Goal: Task Accomplishment & Management: Complete application form

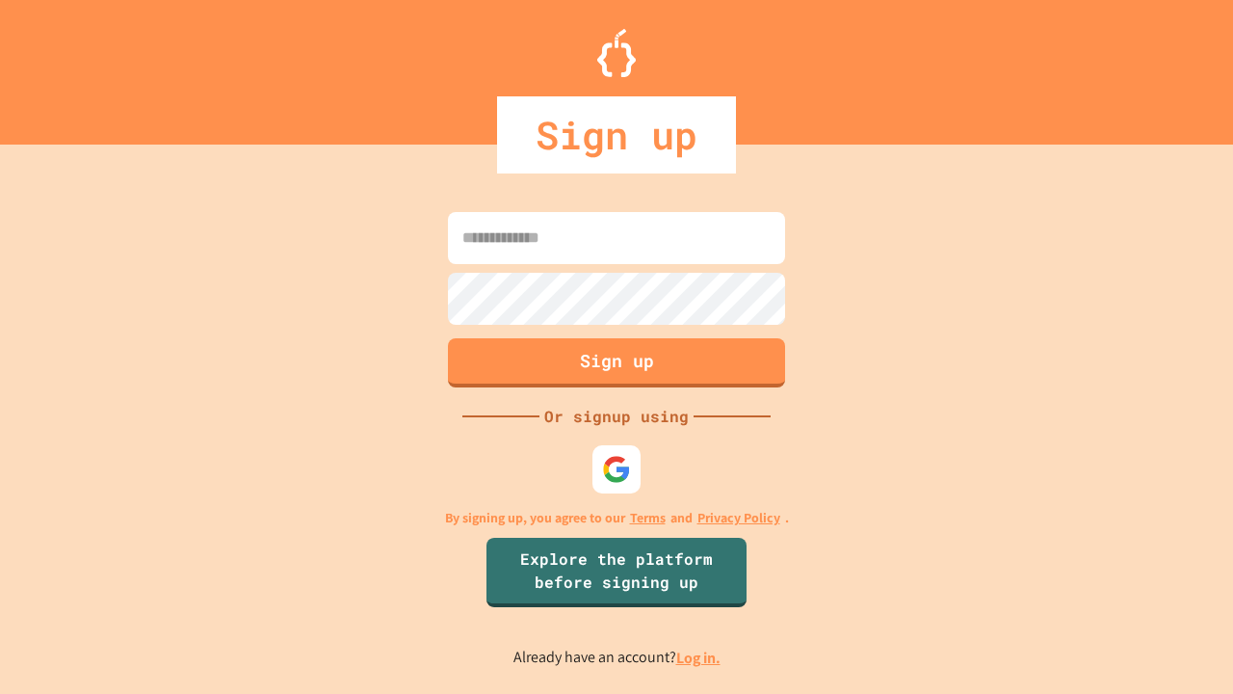
click at [700, 657] on link "Log in." at bounding box center [698, 657] width 44 height 20
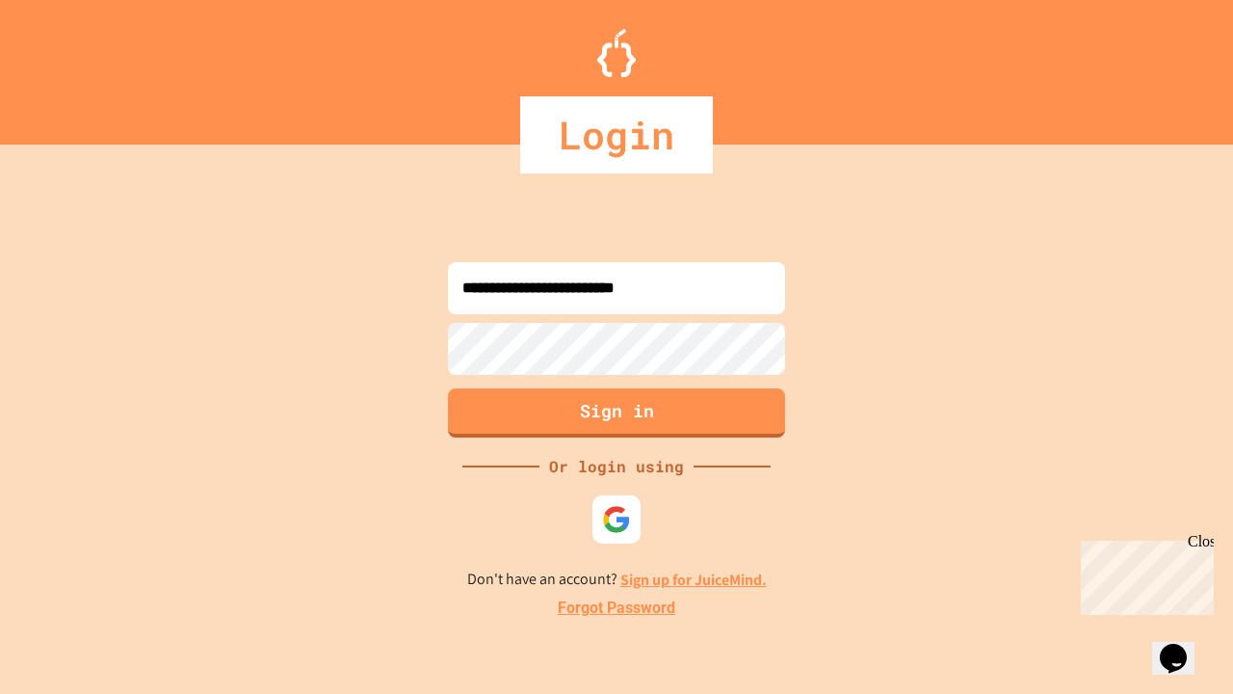
type input "**********"
